Goal: Task Accomplishment & Management: Use online tool/utility

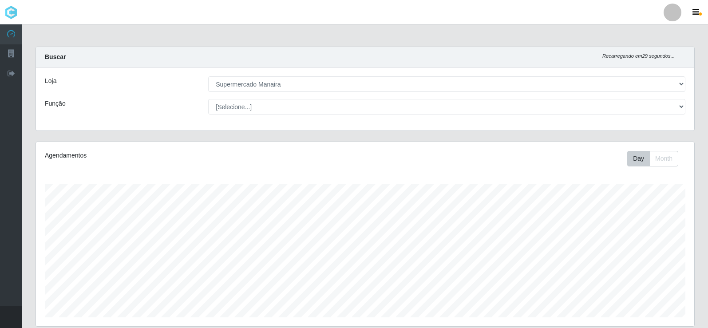
select select "443"
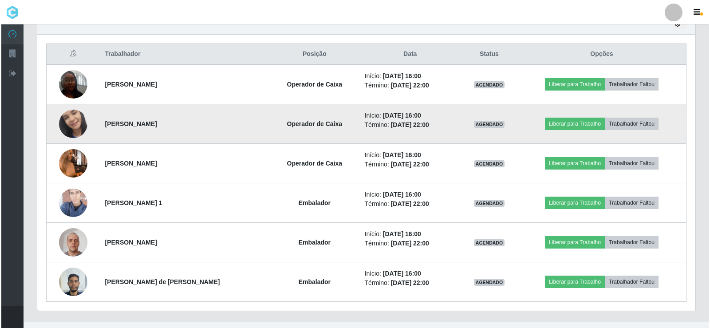
scroll to position [340, 0]
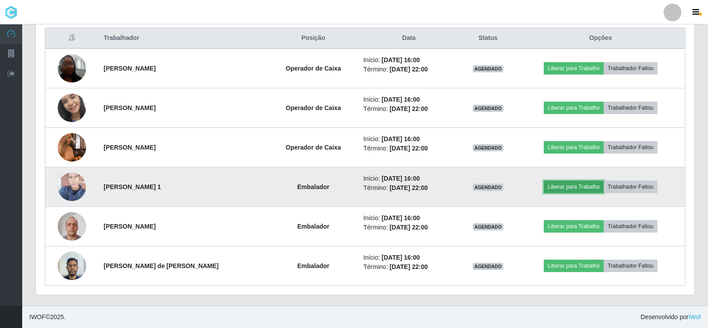
click at [574, 188] on button "Liberar para Trabalho" at bounding box center [574, 187] width 60 height 12
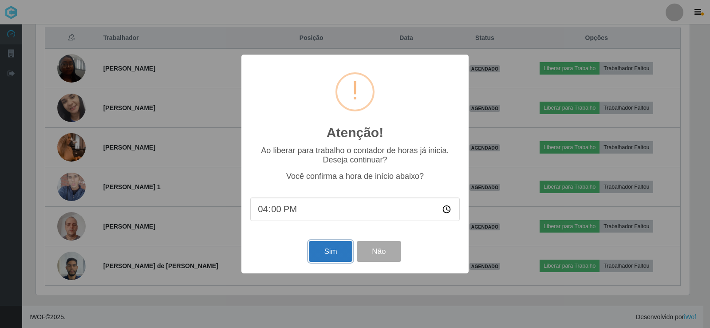
click at [318, 251] on button "Sim" at bounding box center [330, 251] width 43 height 21
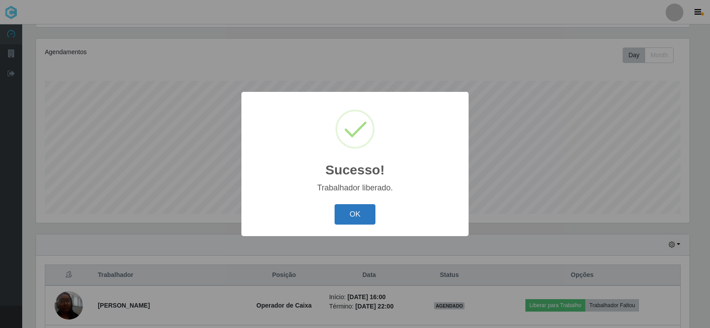
click at [347, 213] on button "OK" at bounding box center [355, 214] width 41 height 21
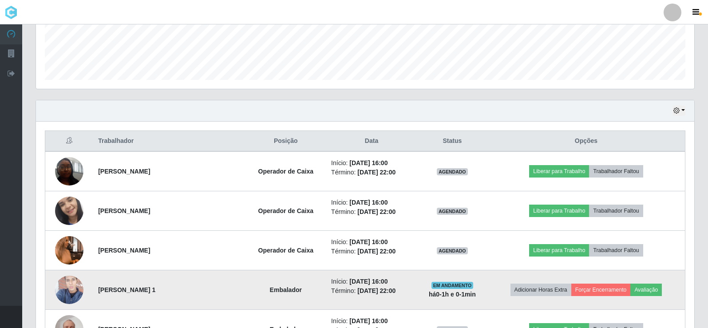
scroll to position [281, 0]
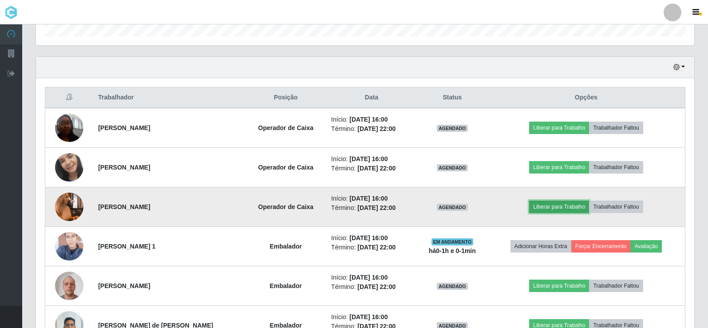
click at [549, 205] on button "Liberar para Trabalho" at bounding box center [559, 207] width 60 height 12
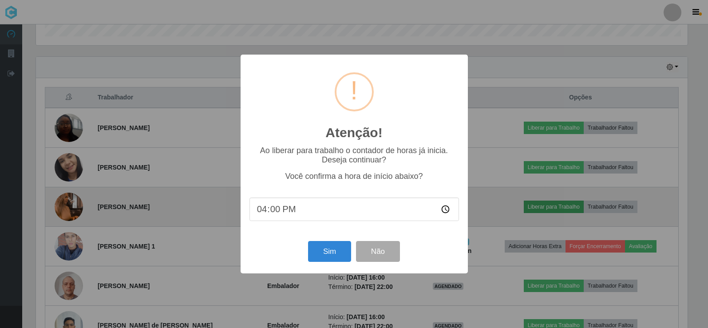
scroll to position [184, 654]
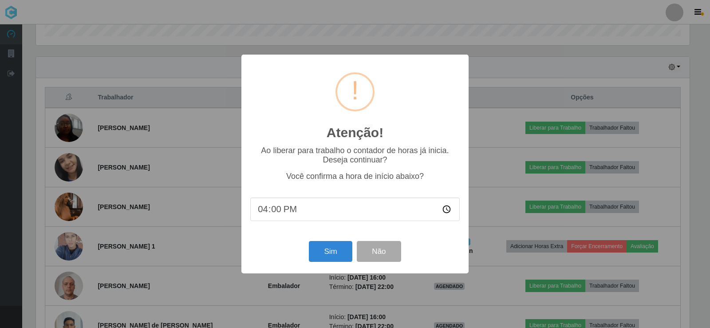
click at [303, 252] on div "Sim Não" at bounding box center [354, 251] width 209 height 25
click at [325, 254] on button "Sim" at bounding box center [330, 251] width 43 height 21
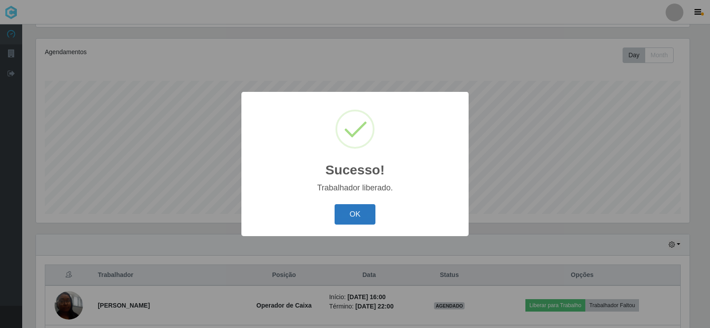
click at [347, 211] on button "OK" at bounding box center [355, 214] width 41 height 21
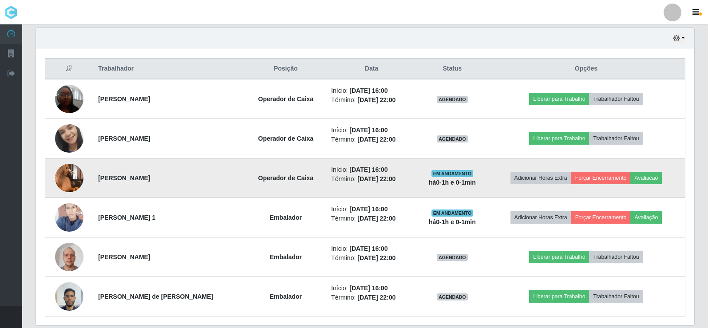
scroll to position [325, 0]
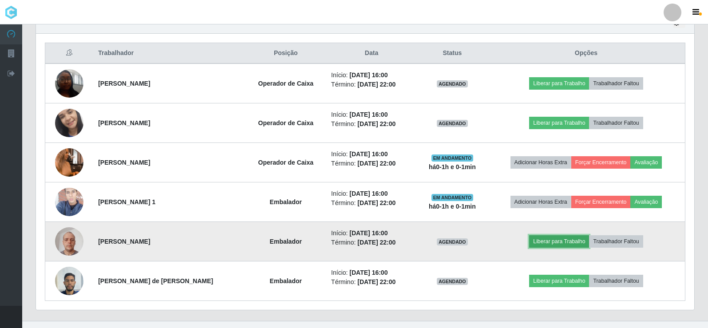
click at [545, 241] on button "Liberar para Trabalho" at bounding box center [559, 241] width 60 height 12
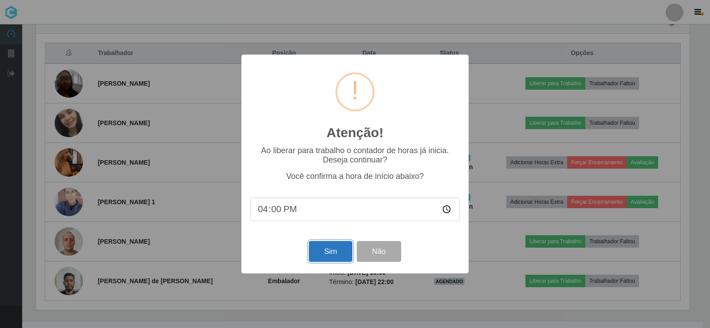
click at [322, 257] on button "Sim" at bounding box center [330, 251] width 43 height 21
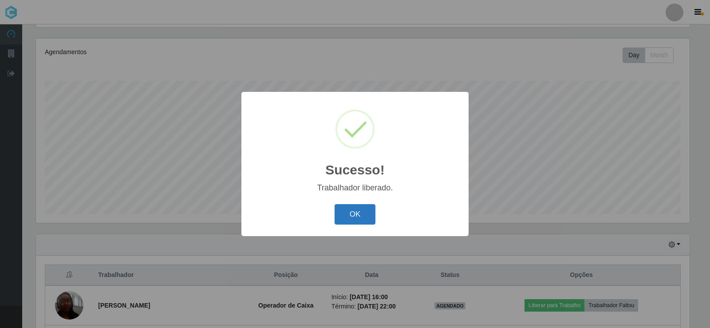
click at [355, 219] on button "OK" at bounding box center [355, 214] width 41 height 21
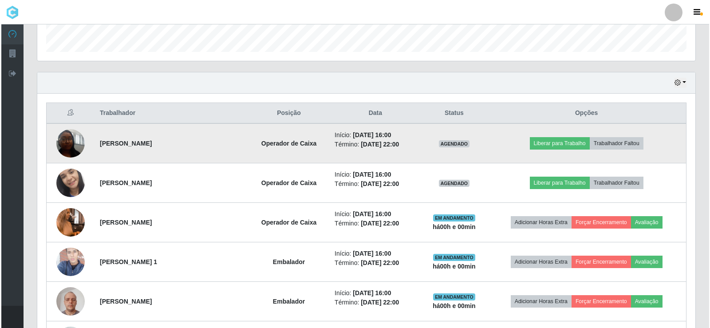
scroll to position [281, 0]
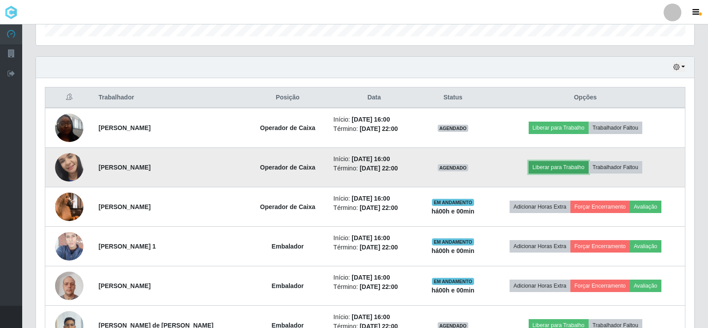
click at [566, 168] on button "Liberar para Trabalho" at bounding box center [559, 167] width 60 height 12
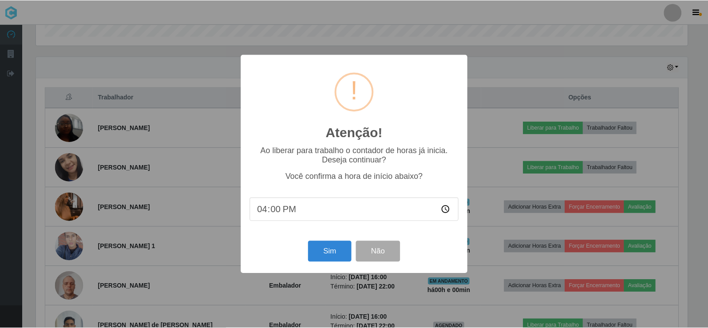
scroll to position [184, 654]
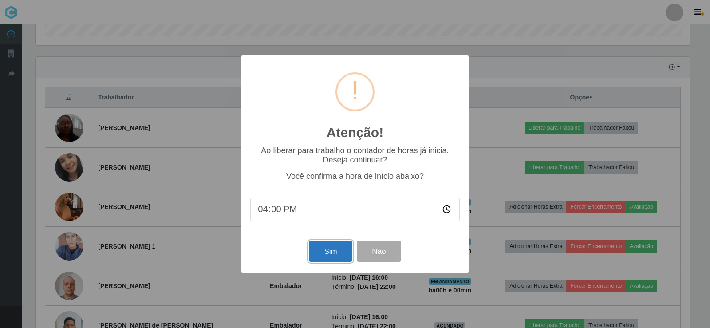
click at [344, 253] on button "Sim" at bounding box center [330, 251] width 43 height 21
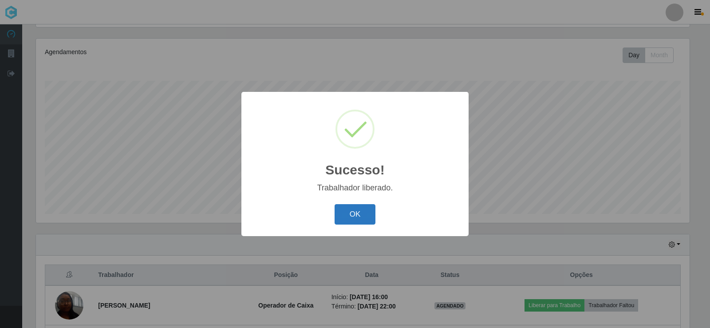
click at [355, 212] on button "OK" at bounding box center [355, 214] width 41 height 21
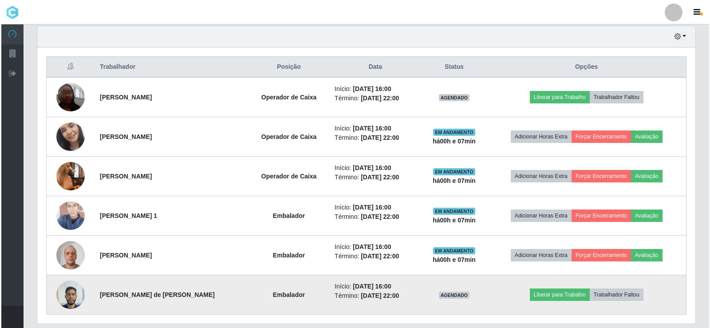
scroll to position [252, 0]
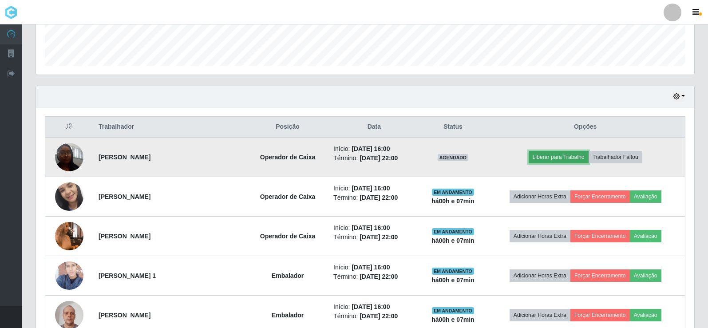
click at [558, 153] on button "Liberar para Trabalho" at bounding box center [559, 157] width 60 height 12
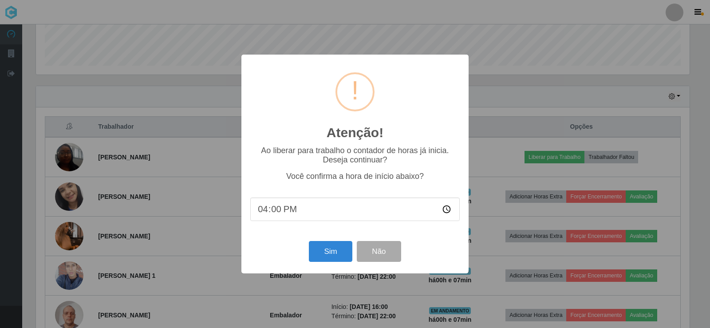
click at [269, 211] on input "16:00" at bounding box center [354, 209] width 209 height 24
click at [273, 214] on input "16:00" at bounding box center [354, 209] width 209 height 24
type input "16:09"
click at [325, 255] on button "Sim" at bounding box center [330, 251] width 43 height 21
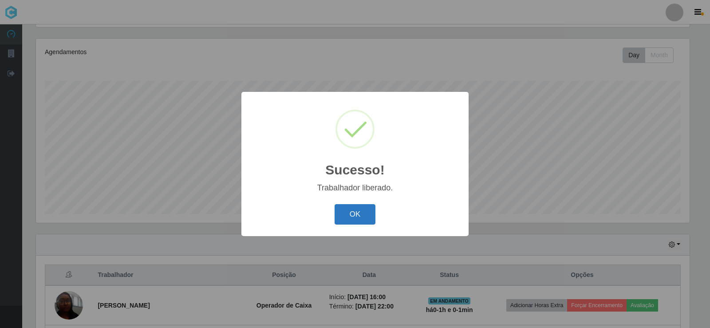
click at [350, 212] on button "OK" at bounding box center [355, 214] width 41 height 21
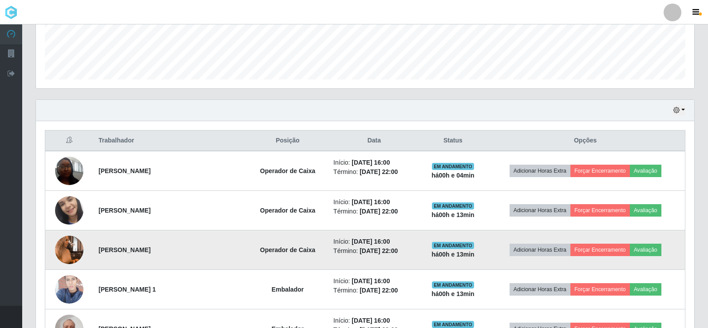
scroll to position [340, 0]
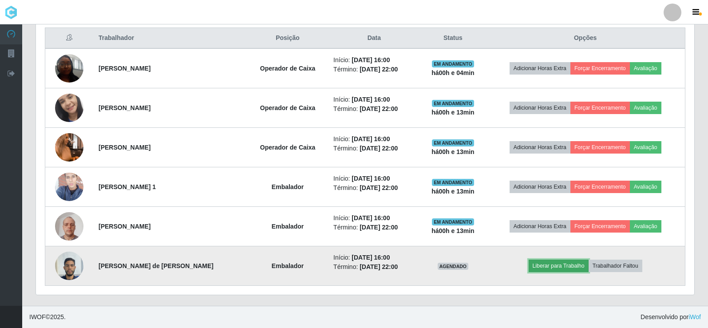
click at [552, 266] on button "Liberar para Trabalho" at bounding box center [559, 266] width 60 height 12
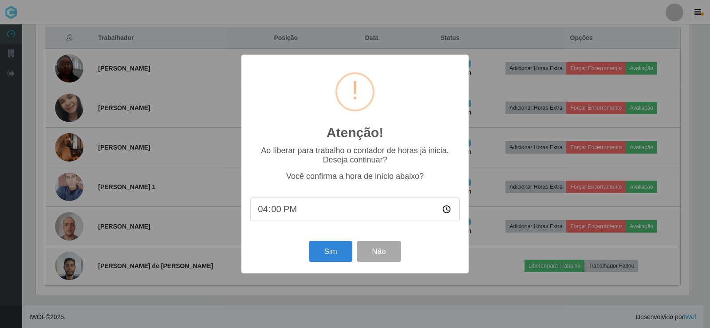
click at [278, 211] on input "16:00" at bounding box center [354, 209] width 209 height 24
type input "16:15"
click at [333, 257] on button "Sim" at bounding box center [330, 251] width 43 height 21
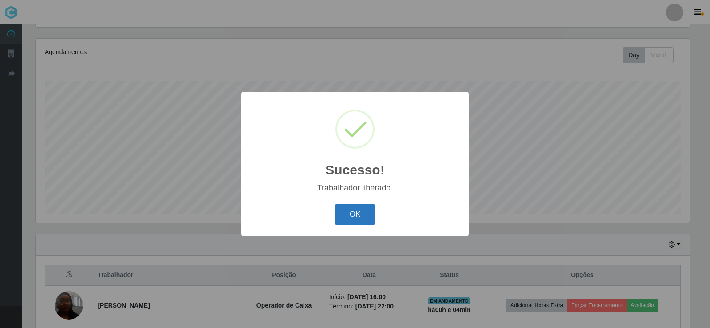
click at [341, 216] on button "OK" at bounding box center [355, 214] width 41 height 21
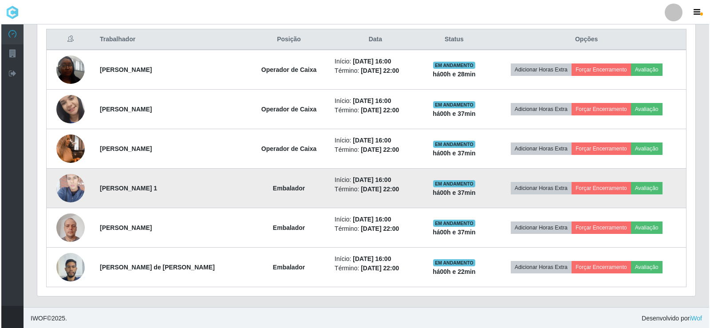
scroll to position [340, 0]
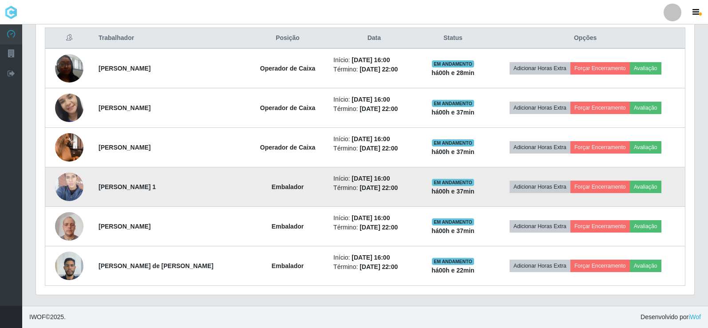
click at [69, 193] on img at bounding box center [69, 187] width 28 height 51
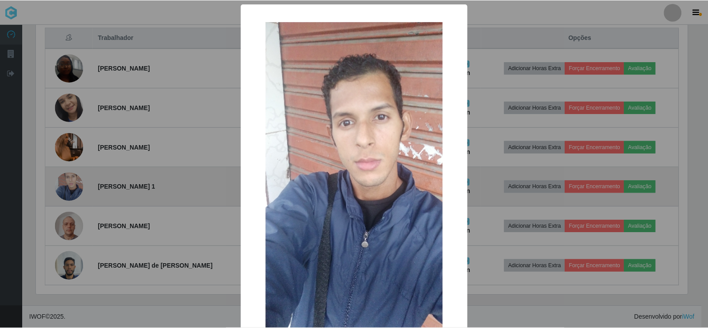
scroll to position [184, 654]
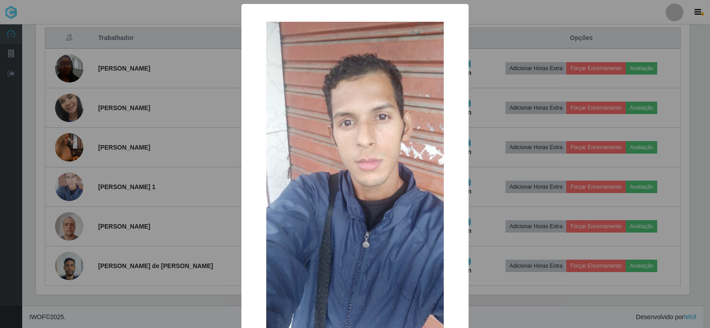
click at [70, 190] on div "× OK Cancel" at bounding box center [355, 164] width 710 height 328
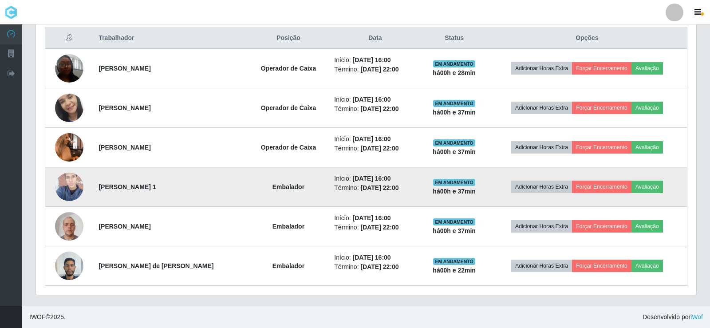
scroll to position [184, 658]
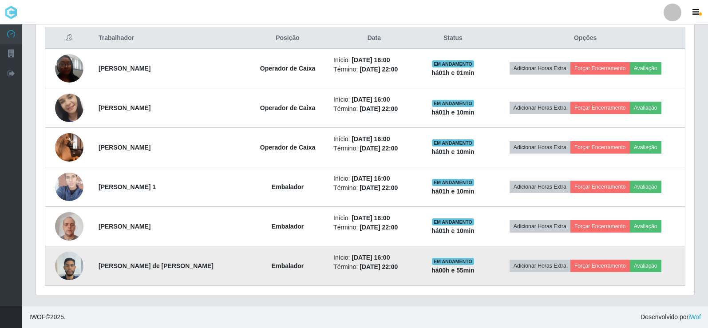
click at [75, 263] on img at bounding box center [69, 266] width 28 height 38
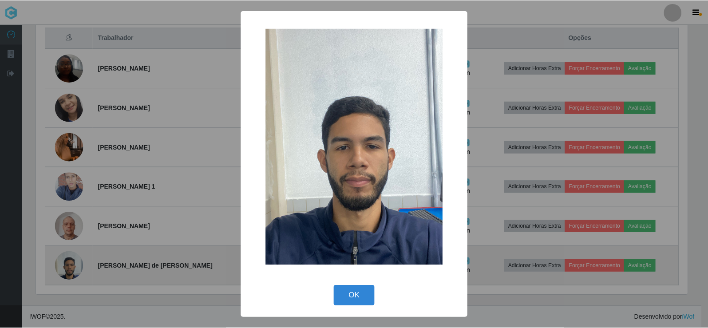
scroll to position [184, 654]
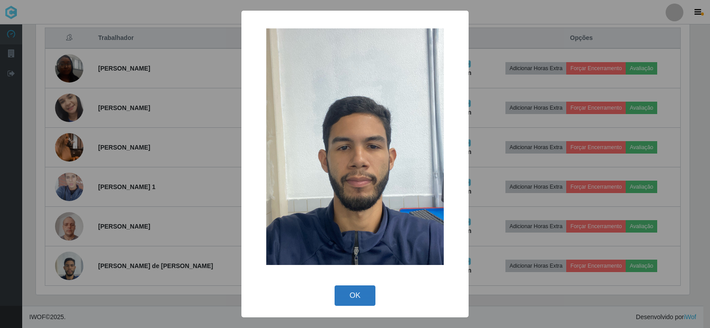
click at [350, 289] on button "OK" at bounding box center [355, 295] width 41 height 21
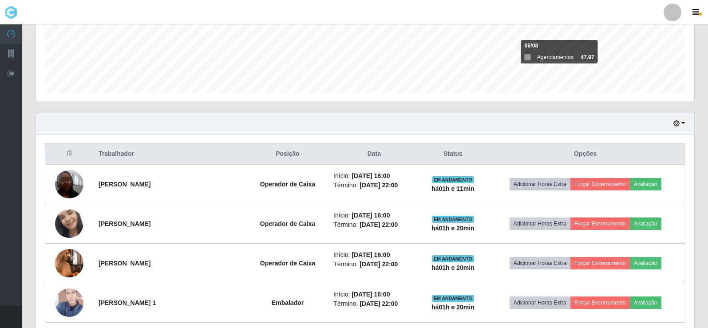
scroll to position [207, 0]
